Goal: Transaction & Acquisition: Purchase product/service

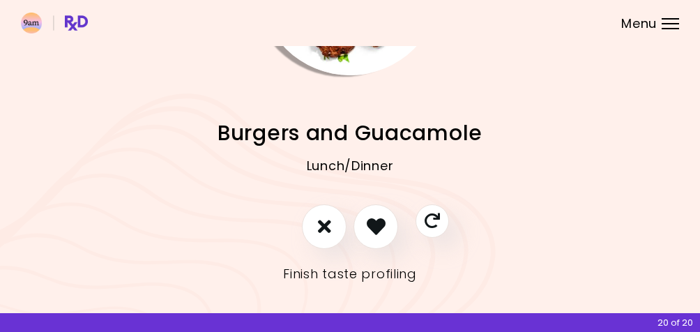
scroll to position [153, 0]
click at [339, 275] on link "Finish taste profiling" at bounding box center [350, 275] width 134 height 22
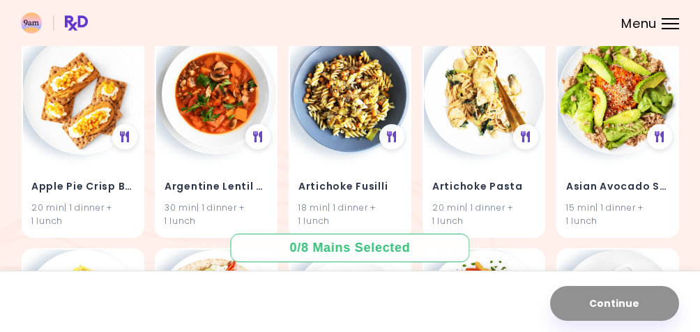
scroll to position [151, 0]
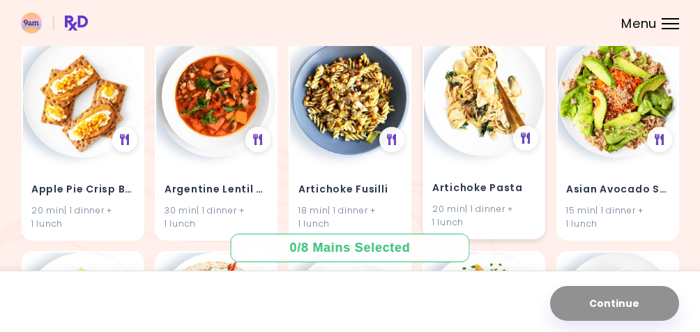
click at [494, 129] on img at bounding box center [484, 96] width 120 height 120
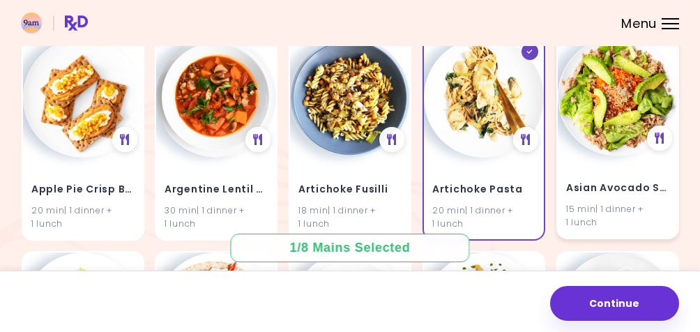
click at [80, 137] on img at bounding box center [83, 98] width 120 height 120
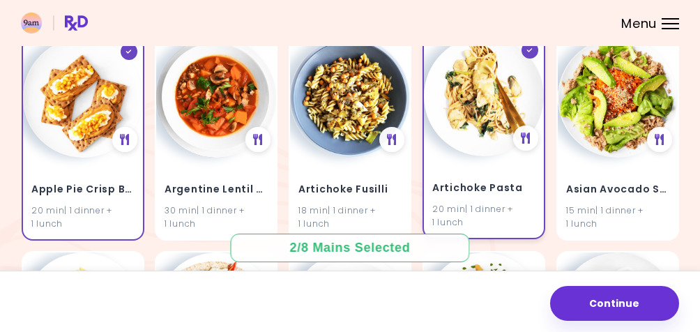
click at [499, 167] on div "Artichoke Pasta 20 min | 1 dinner + 1 lunch" at bounding box center [484, 197] width 120 height 82
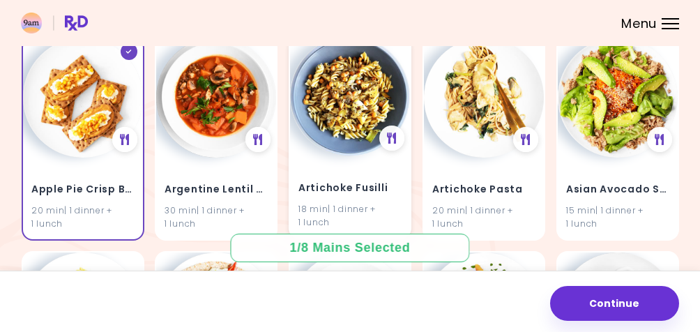
click at [359, 182] on h4 "Artichoke Fusilli" at bounding box center [350, 188] width 103 height 22
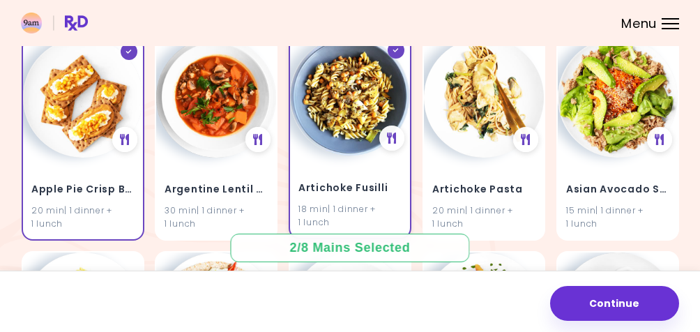
click at [359, 182] on h4 "Artichoke Fusilli" at bounding box center [350, 188] width 103 height 22
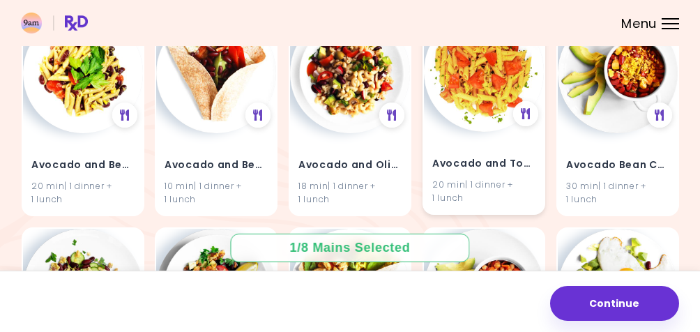
scroll to position [390, 0]
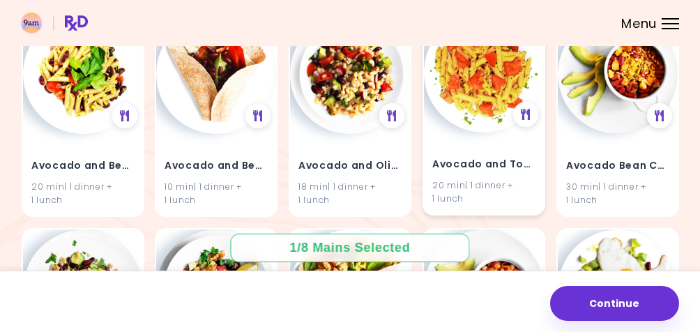
click at [460, 142] on div "Avocado and Tomato Pasta Salad 20 min | 1 dinner + 1 lunch" at bounding box center [484, 174] width 120 height 82
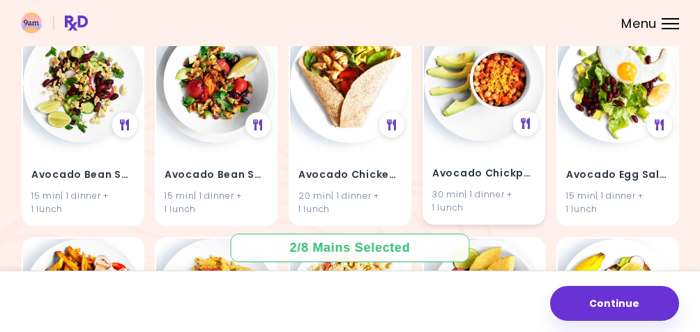
scroll to position [599, 0]
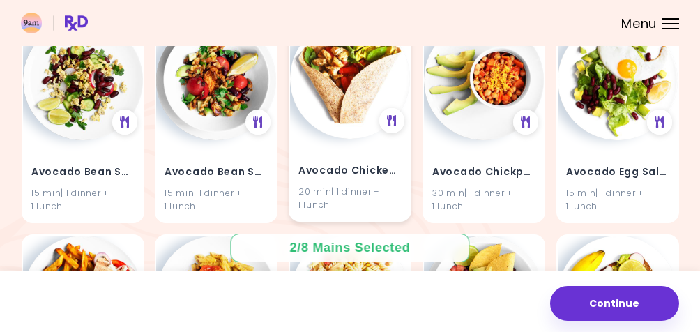
click at [319, 139] on img at bounding box center [350, 79] width 120 height 120
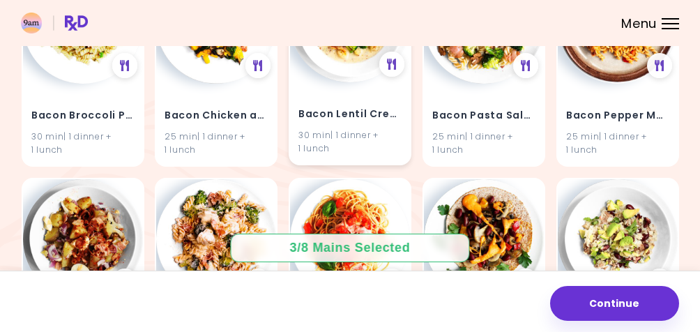
scroll to position [1285, 0]
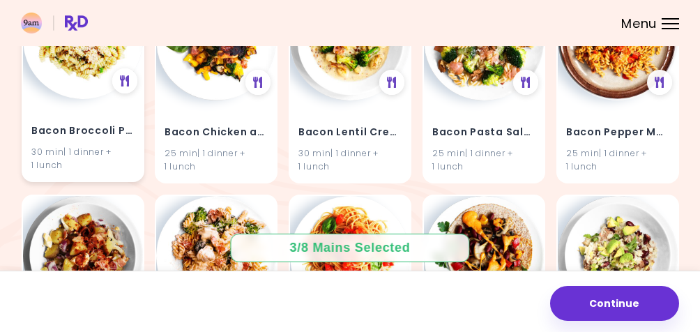
click at [91, 99] on img at bounding box center [83, 39] width 120 height 120
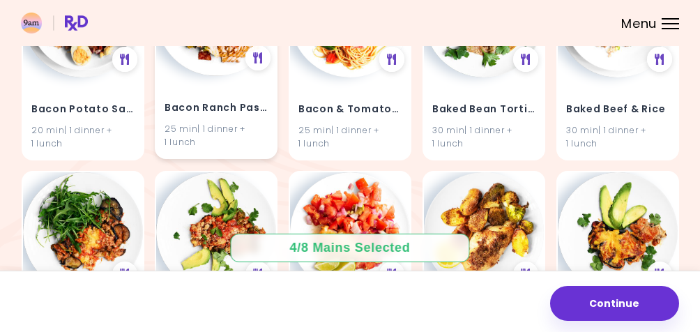
scroll to position [1521, 0]
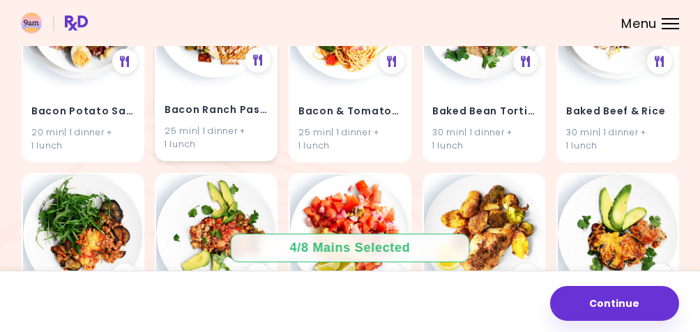
click at [211, 151] on div "25 min | 1 dinner + 1 lunch" at bounding box center [216, 137] width 103 height 27
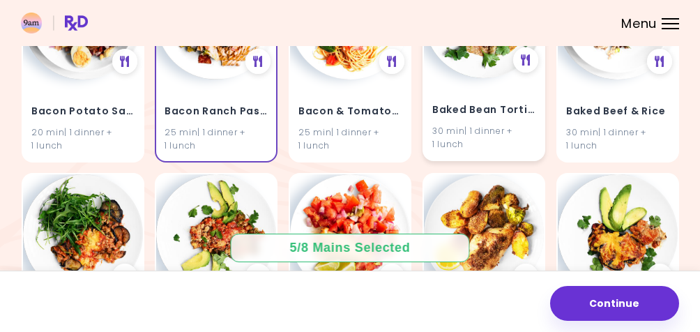
click at [490, 121] on h4 "Baked Bean Tortillas" at bounding box center [483, 110] width 103 height 22
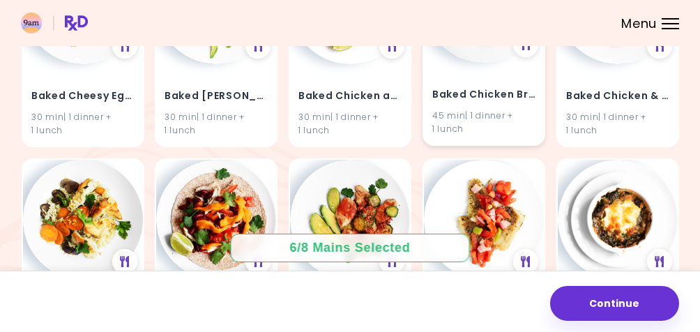
scroll to position [1728, 0]
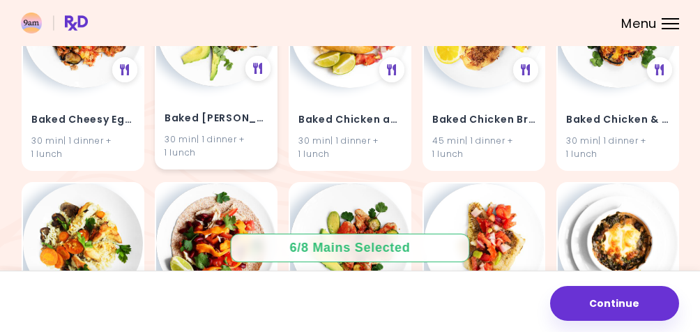
click at [266, 160] on div "30 min | 1 dinner + 1 lunch" at bounding box center [216, 146] width 103 height 27
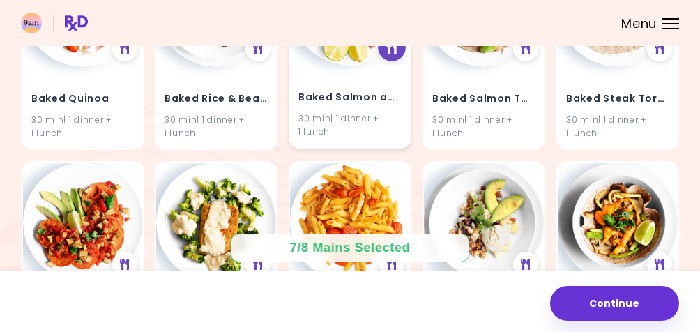
scroll to position [2410, 0]
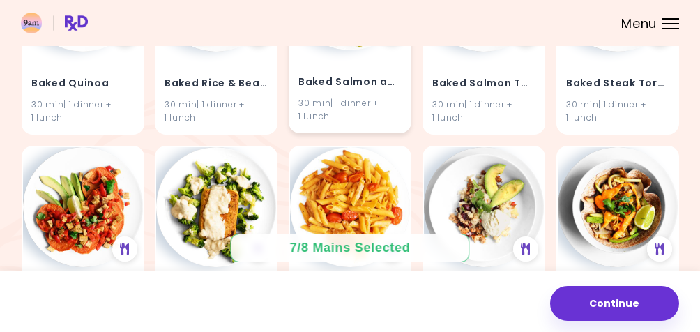
click at [365, 94] on h4 "Baked Salmon and Salsa" at bounding box center [350, 83] width 103 height 22
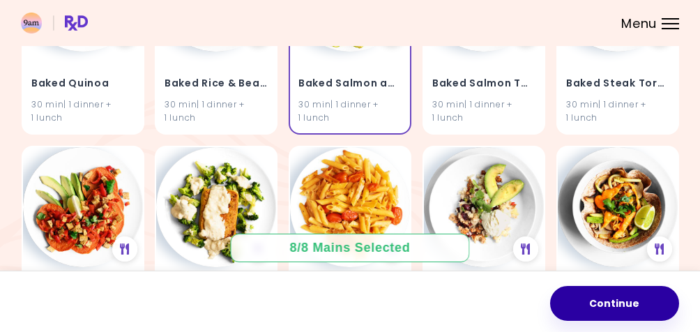
click at [609, 304] on button "Continue" at bounding box center [614, 303] width 129 height 35
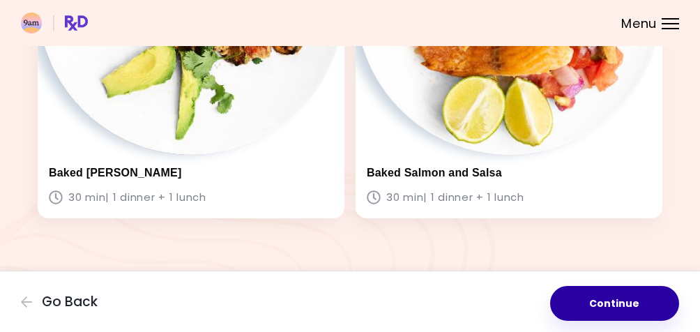
scroll to position [1417, 0]
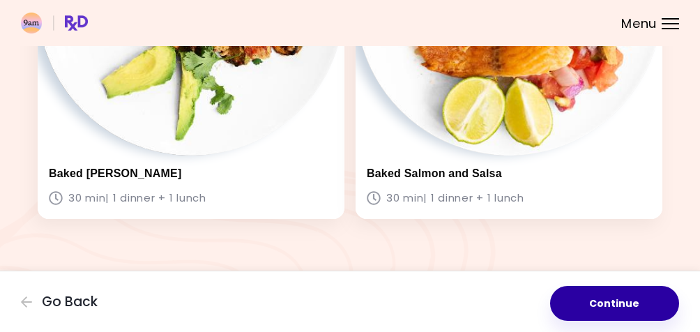
click at [591, 296] on button "Continue" at bounding box center [614, 303] width 129 height 35
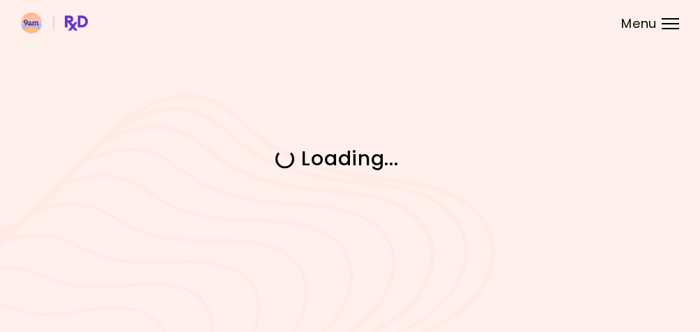
scroll to position [0, 0]
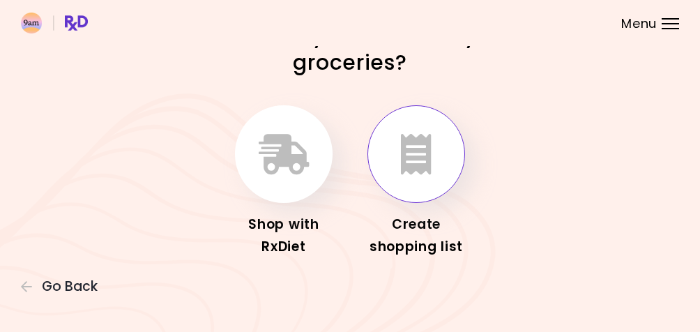
scroll to position [27, 0]
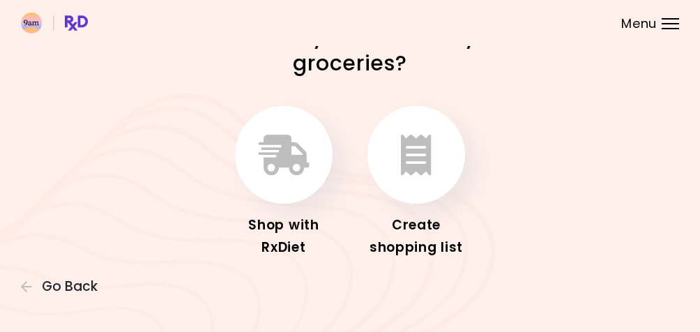
click at [79, 299] on div "How would you like to do your groceries? Shop with RxDiet Create shopping list" at bounding box center [350, 153] width 700 height 360
click at [46, 292] on span "Go Back" at bounding box center [70, 286] width 56 height 15
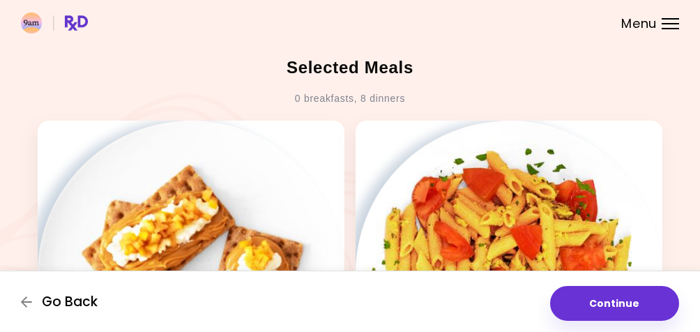
click at [59, 296] on span "Go Back" at bounding box center [70, 301] width 56 height 15
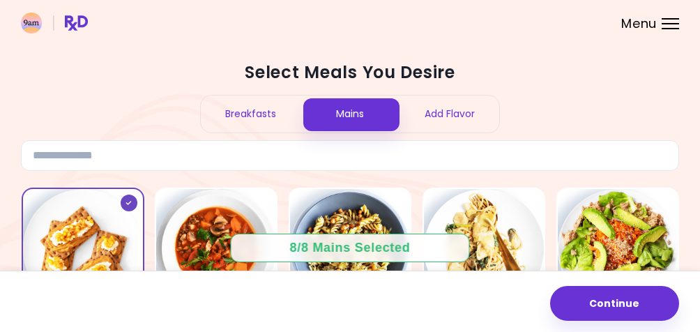
click at [662, 17] on header at bounding box center [350, 23] width 700 height 46
click at [672, 23] on div "Menu" at bounding box center [670, 23] width 17 height 11
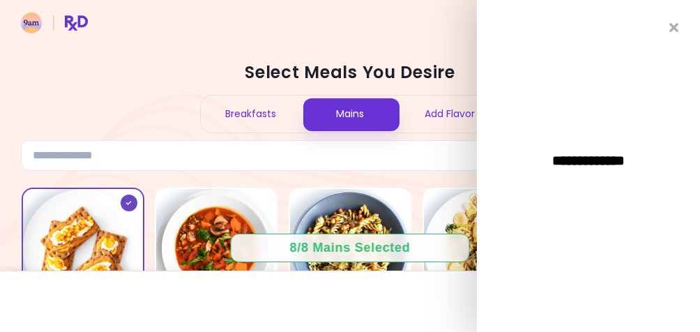
click at [681, 27] on div "**********" at bounding box center [588, 166] width 223 height 332
click at [674, 27] on icon "Close" at bounding box center [674, 28] width 13 height 10
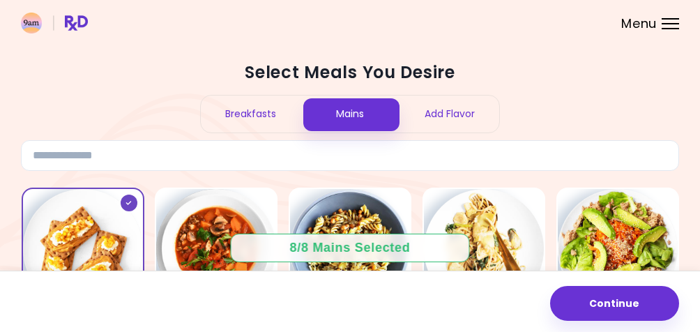
click at [66, 18] on img at bounding box center [54, 23] width 67 height 21
